Goal: Find specific page/section: Find specific page/section

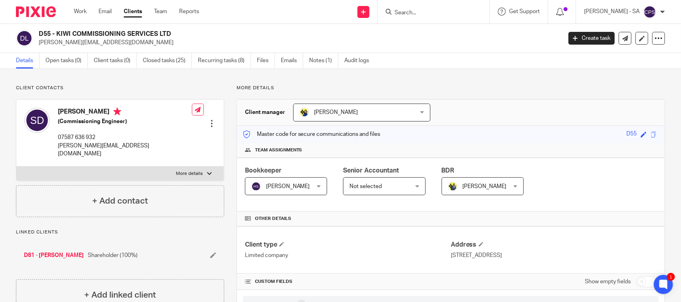
click at [412, 11] on input "Search" at bounding box center [430, 13] width 72 height 7
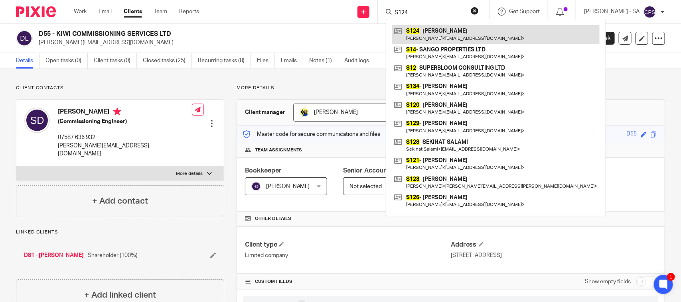
type input "S124"
click at [436, 30] on link at bounding box center [495, 34] width 207 height 18
